Goal: Find specific page/section: Find specific page/section

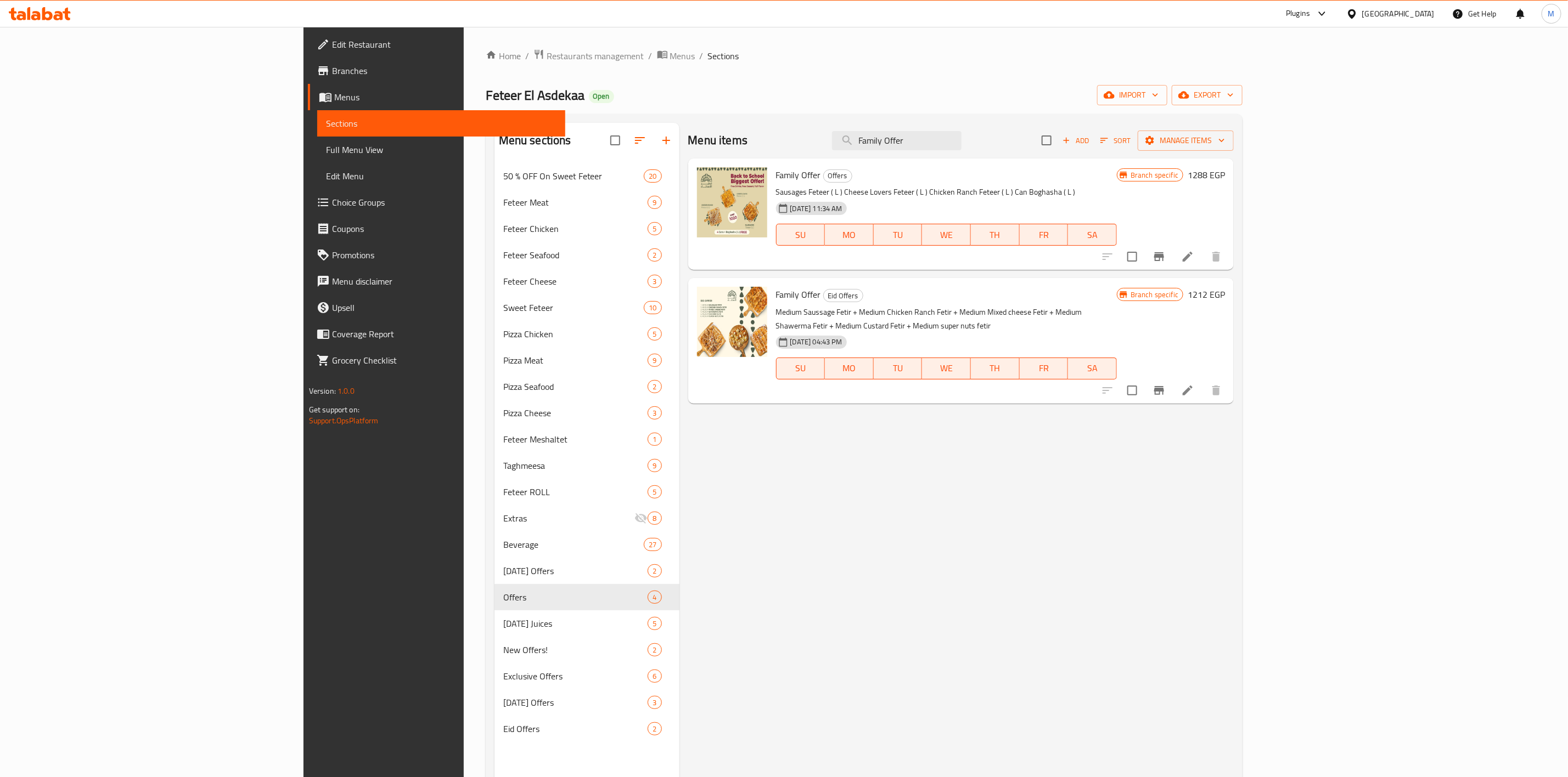
click at [962, 131] on input "Family Offer" at bounding box center [897, 141] width 130 height 20
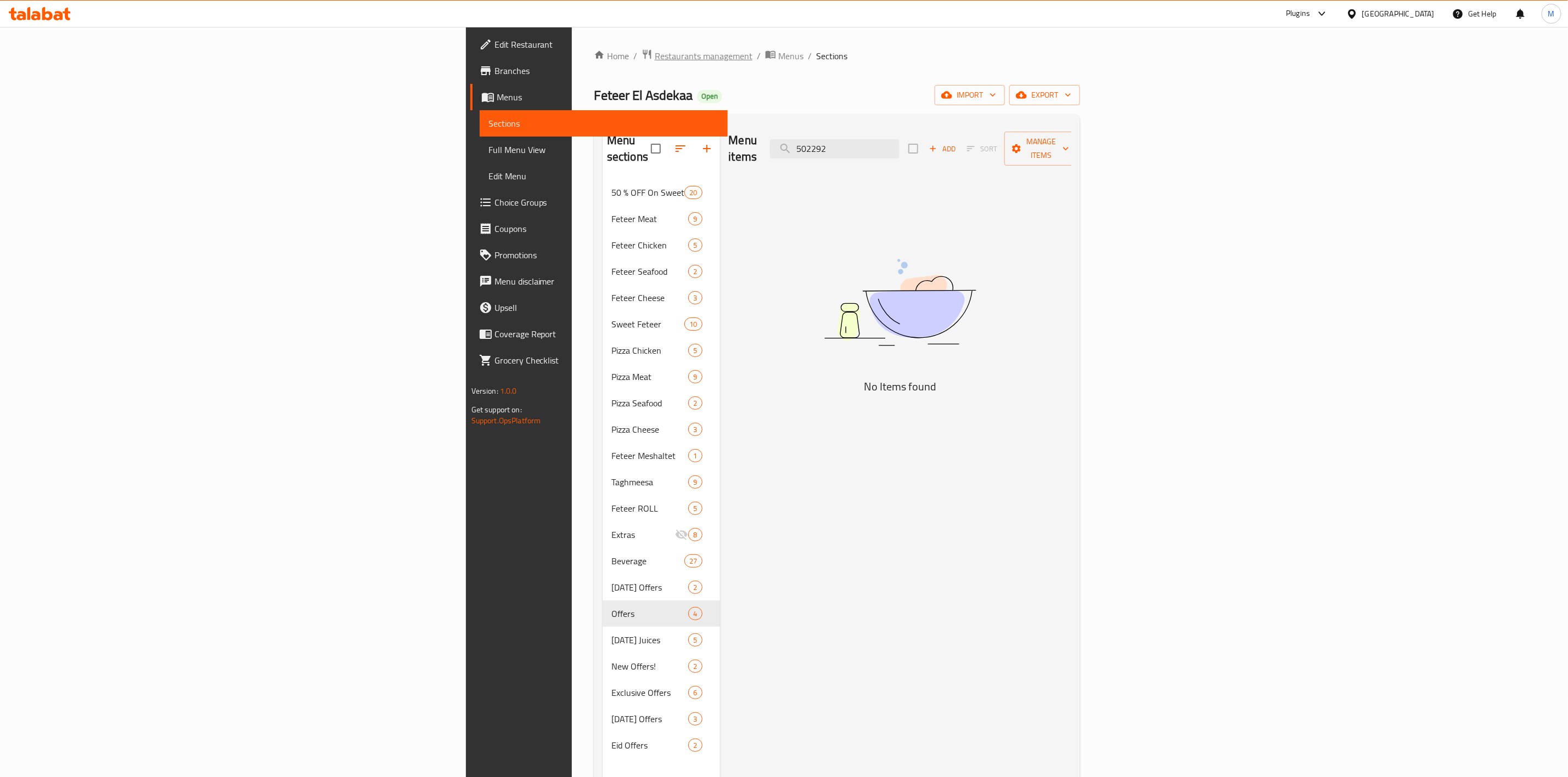
type input "502292"
click at [655, 56] on span "Restaurants management" at bounding box center [704, 56] width 98 height 13
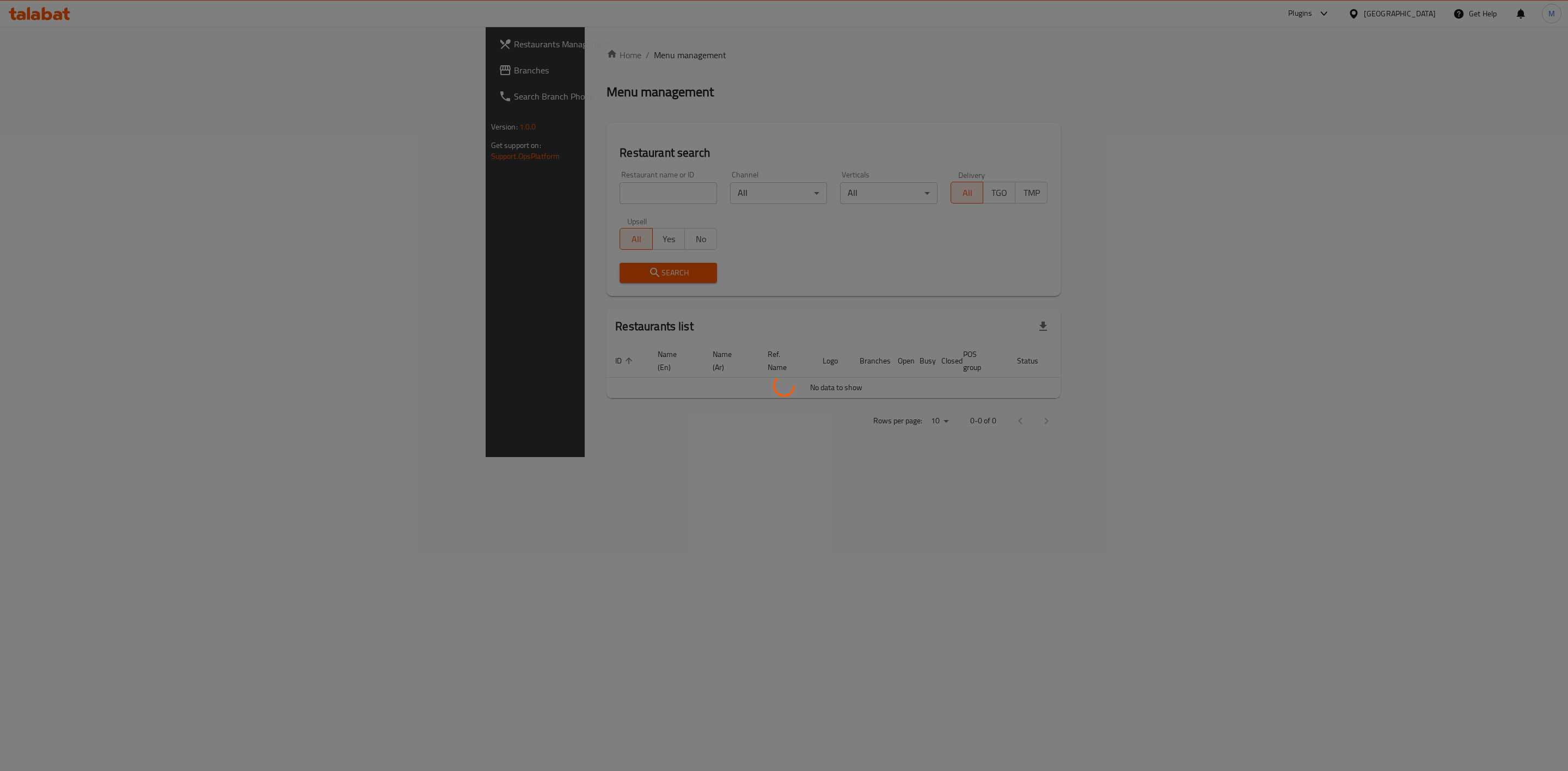
click at [487, 202] on div at bounding box center [784, 385] width 1568 height 771
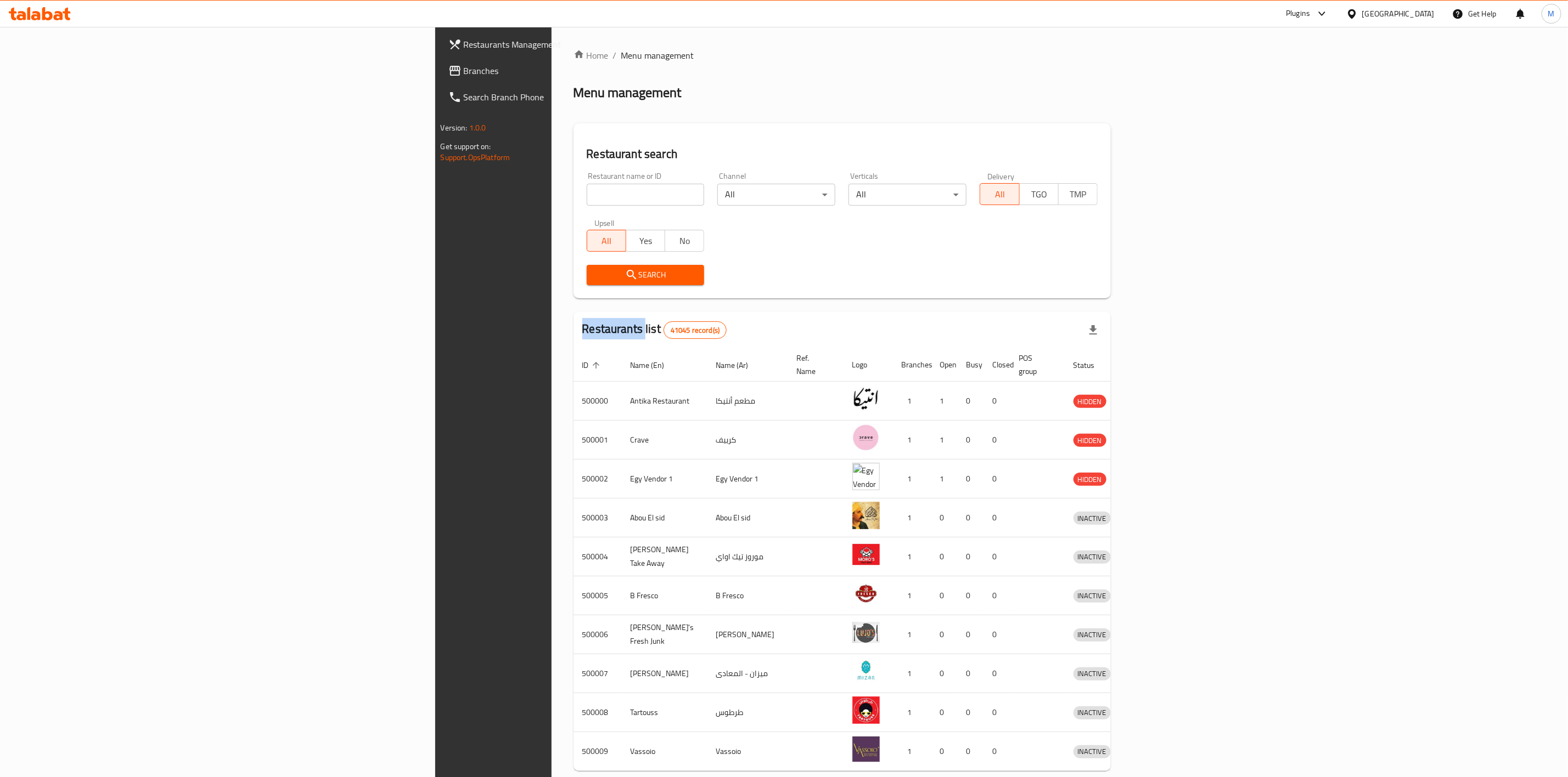
click at [574, 202] on div "Home / Menu management Menu management Restaurant search Restaurant name or ID …" at bounding box center [842, 429] width 538 height 760
click at [587, 201] on input "search" at bounding box center [645, 194] width 118 height 22
paste input "502292"
type input "502292"
click at [587, 266] on button "Search" at bounding box center [645, 275] width 118 height 20
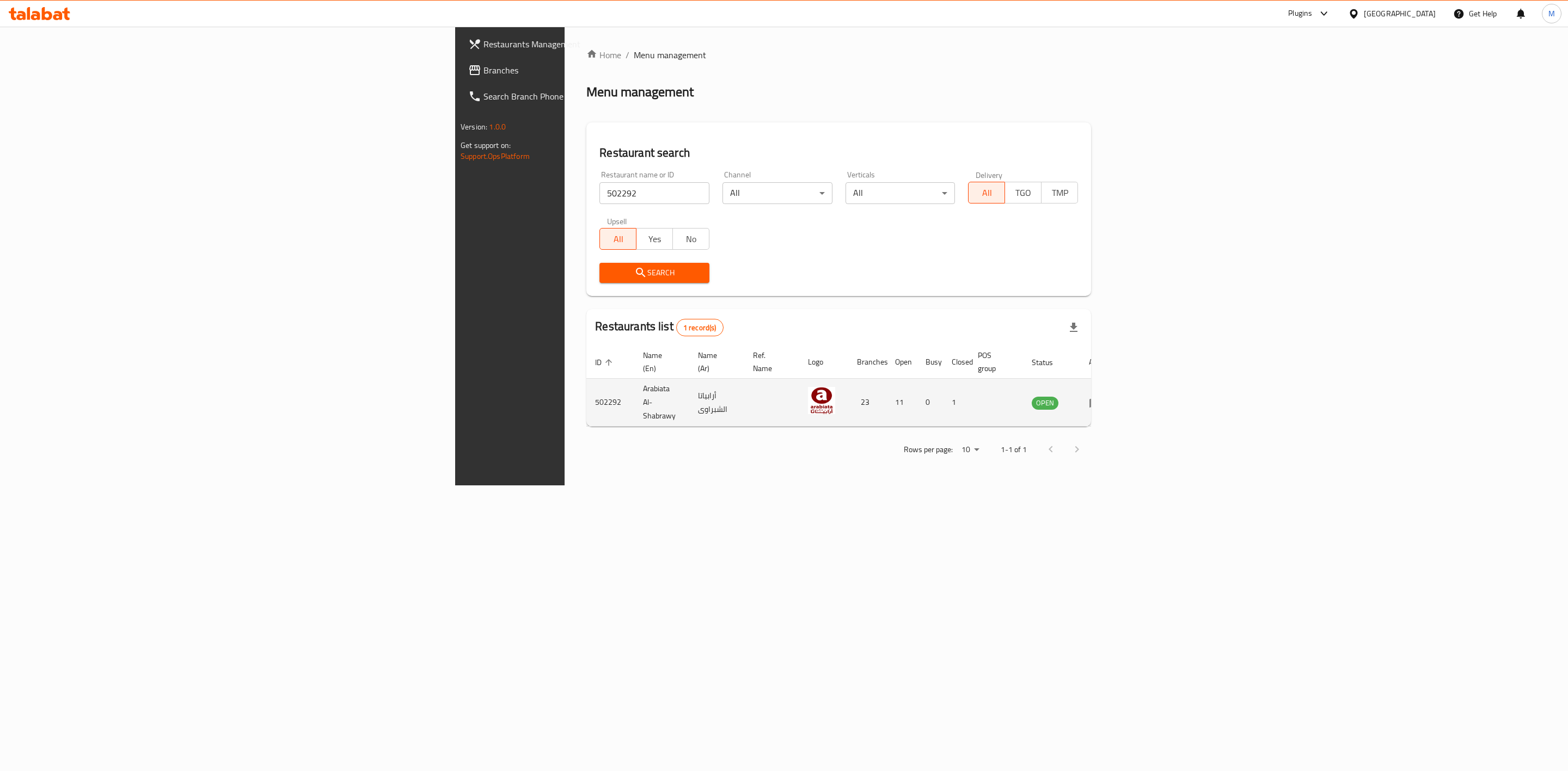
click at [1117, 397] on td "enhanced table" at bounding box center [1099, 402] width 37 height 48
click at [1102, 396] on icon "enhanced table" at bounding box center [1095, 403] width 13 height 13
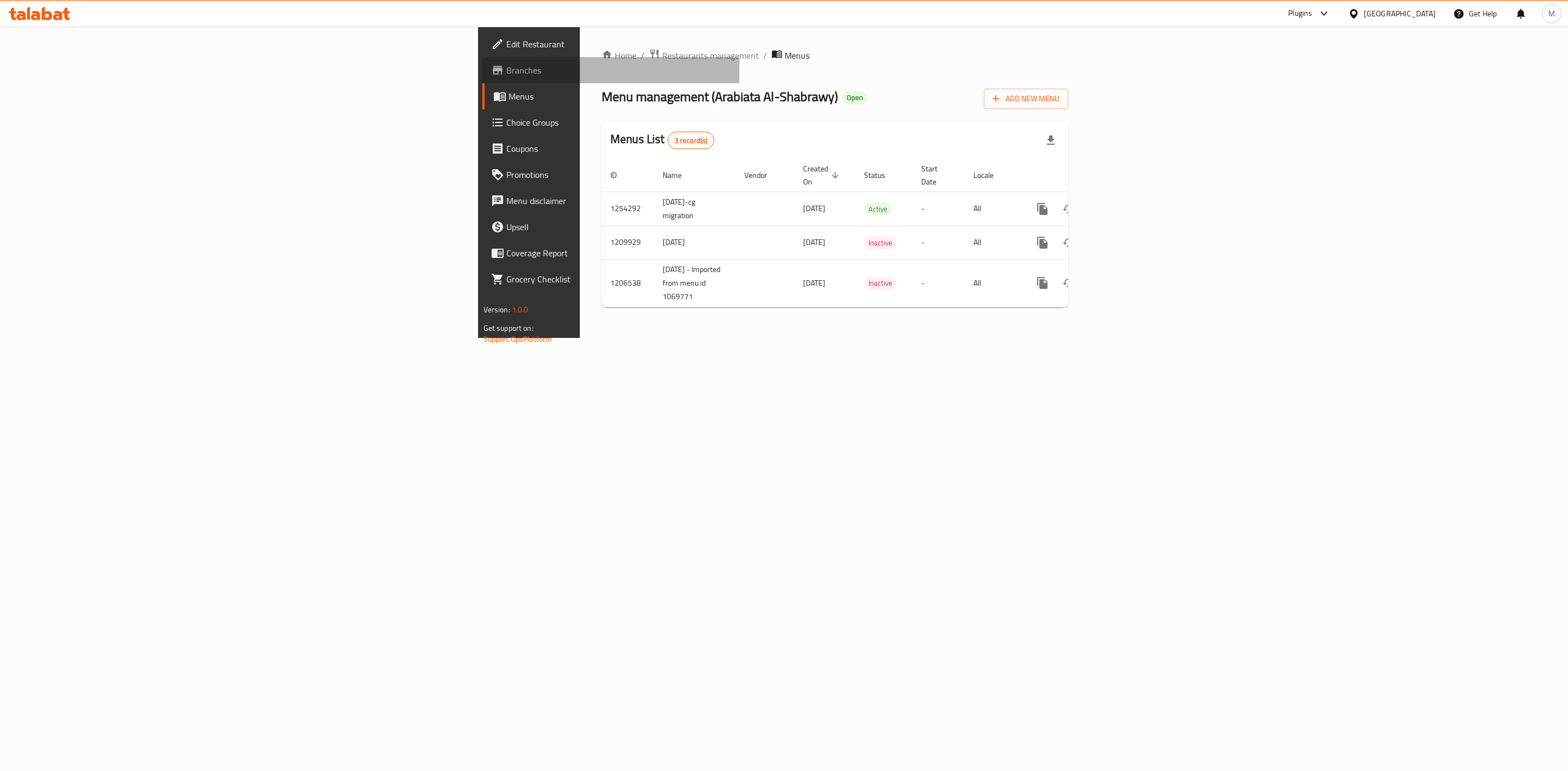
click at [506, 74] on span "Branches" at bounding box center [619, 70] width 225 height 13
